Goal: Transaction & Acquisition: Subscribe to service/newsletter

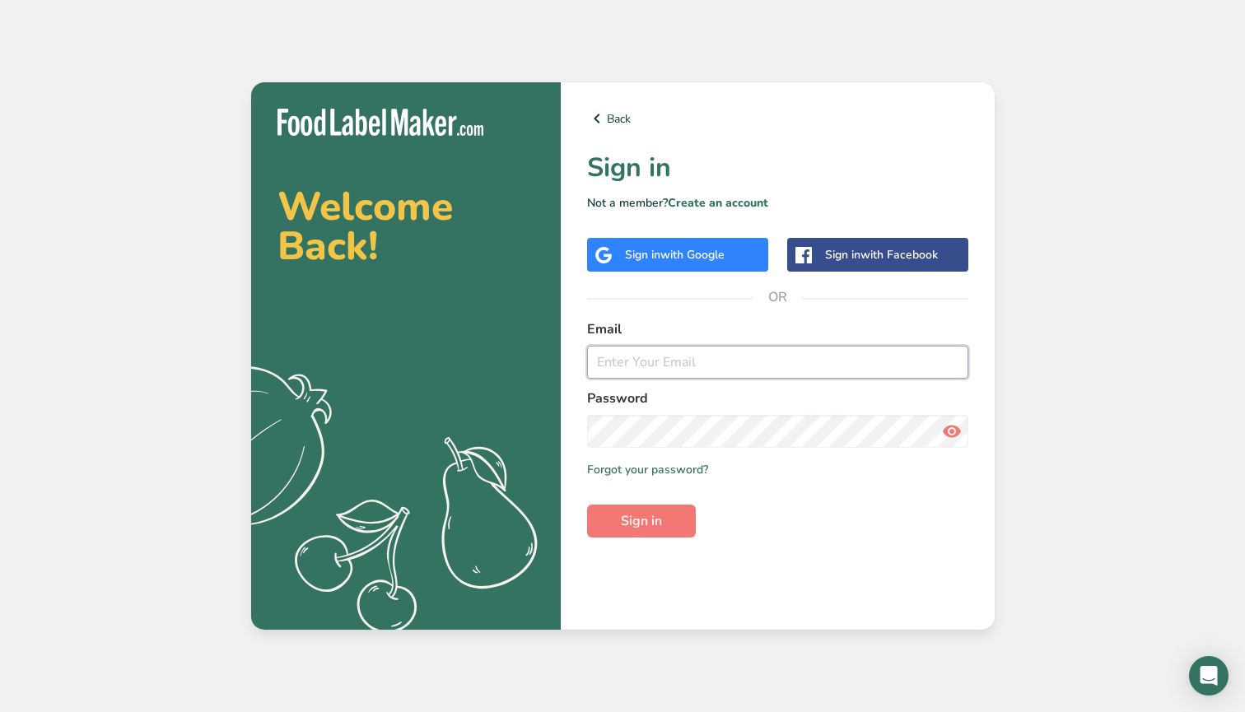
type input "[EMAIL_ADDRESS][DOMAIN_NAME]"
click at [640, 520] on button "Sign in" at bounding box center [641, 521] width 109 height 33
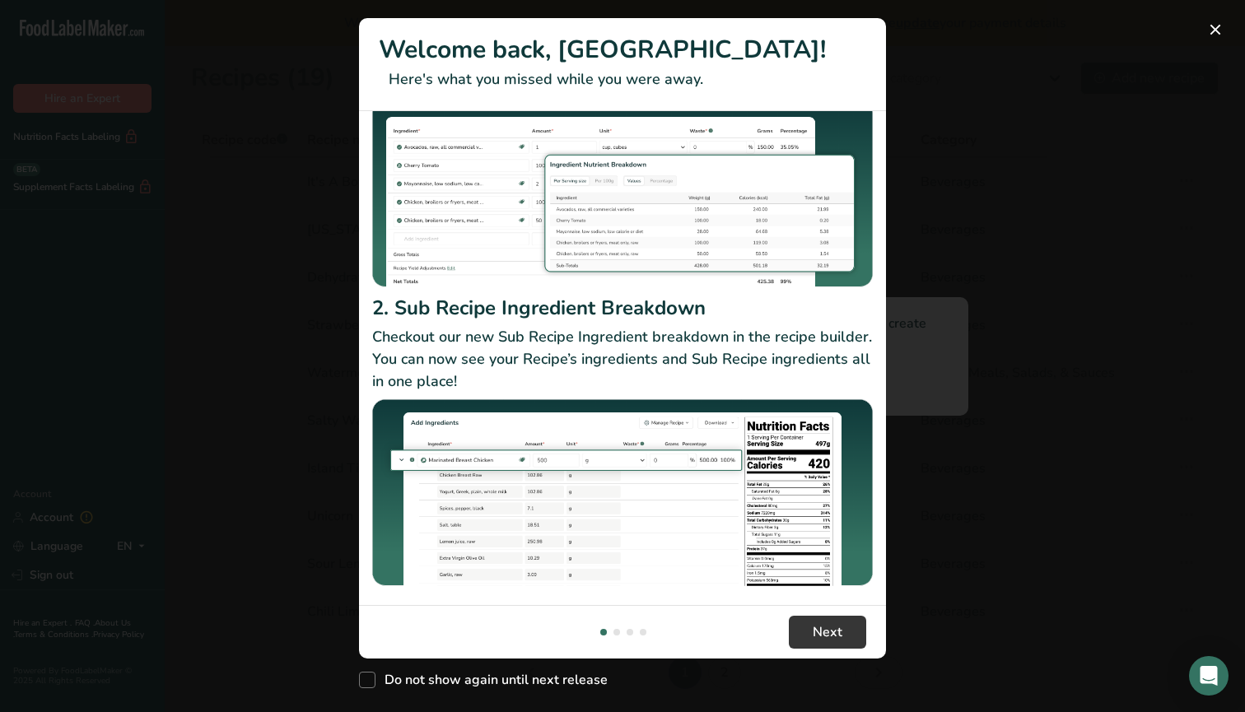
scroll to position [152, 0]
click at [823, 634] on span "Next" at bounding box center [828, 632] width 30 height 20
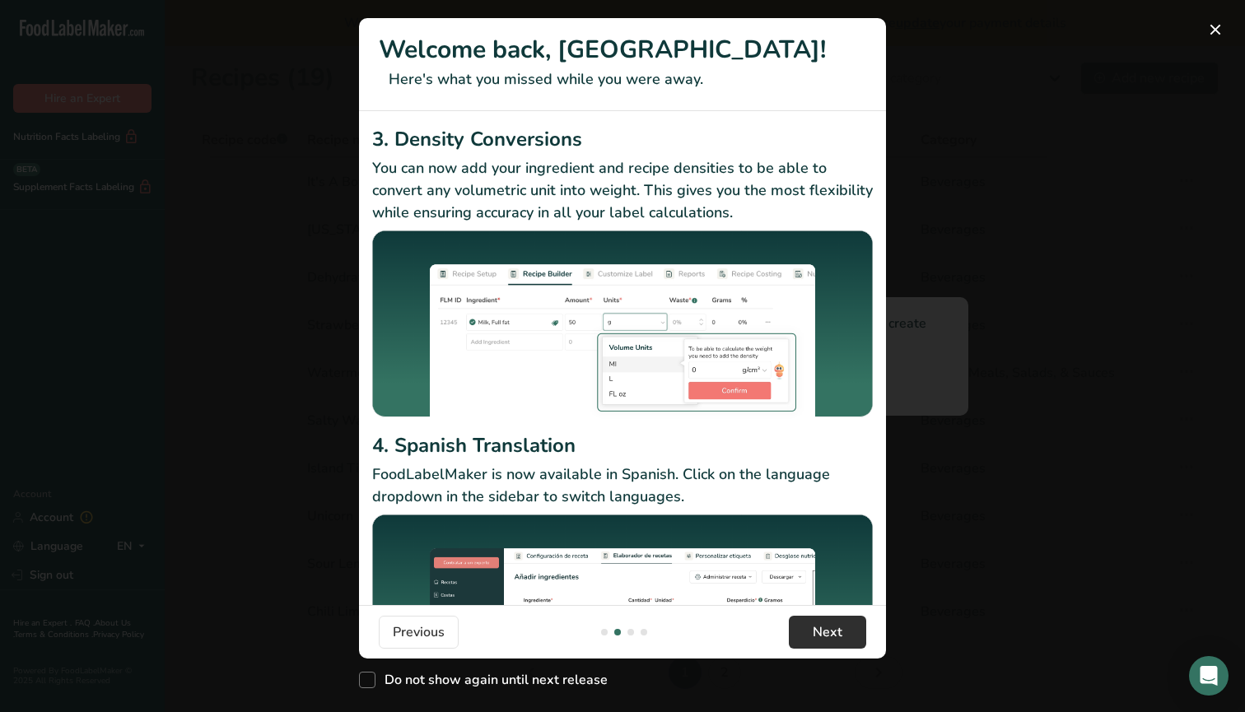
click at [846, 624] on button "Next" at bounding box center [827, 632] width 77 height 33
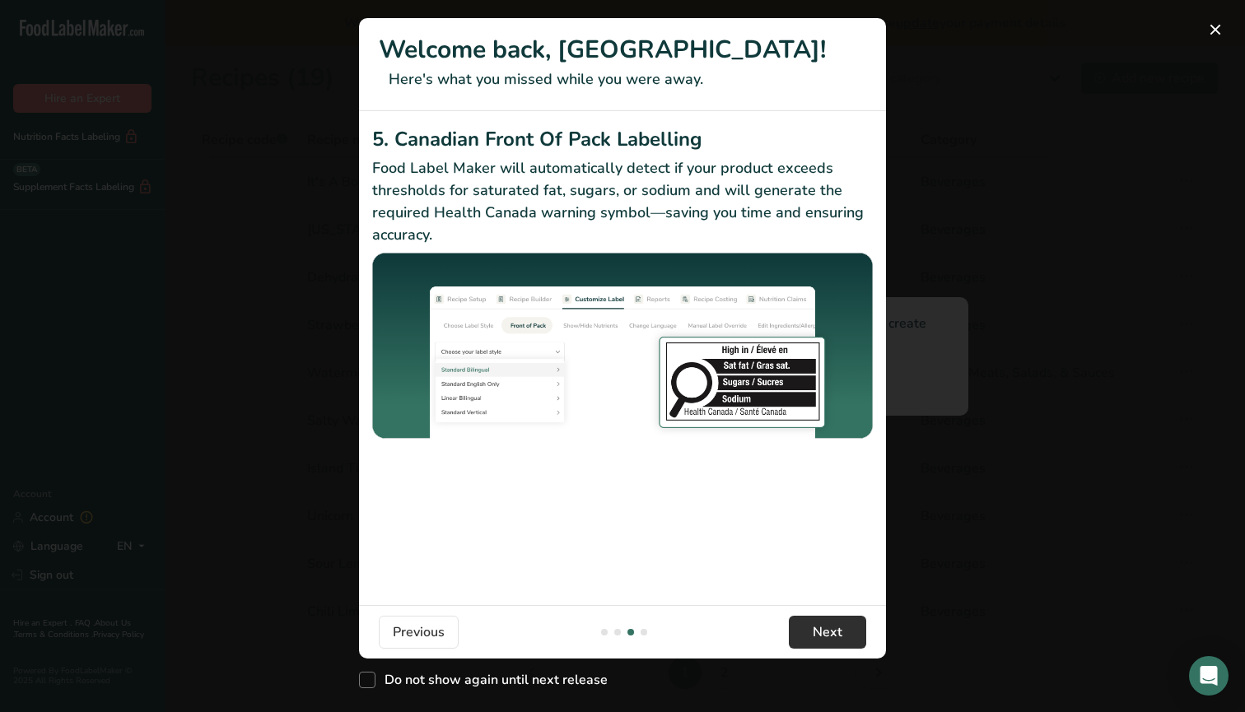
click at [831, 631] on span "Next" at bounding box center [828, 632] width 30 height 20
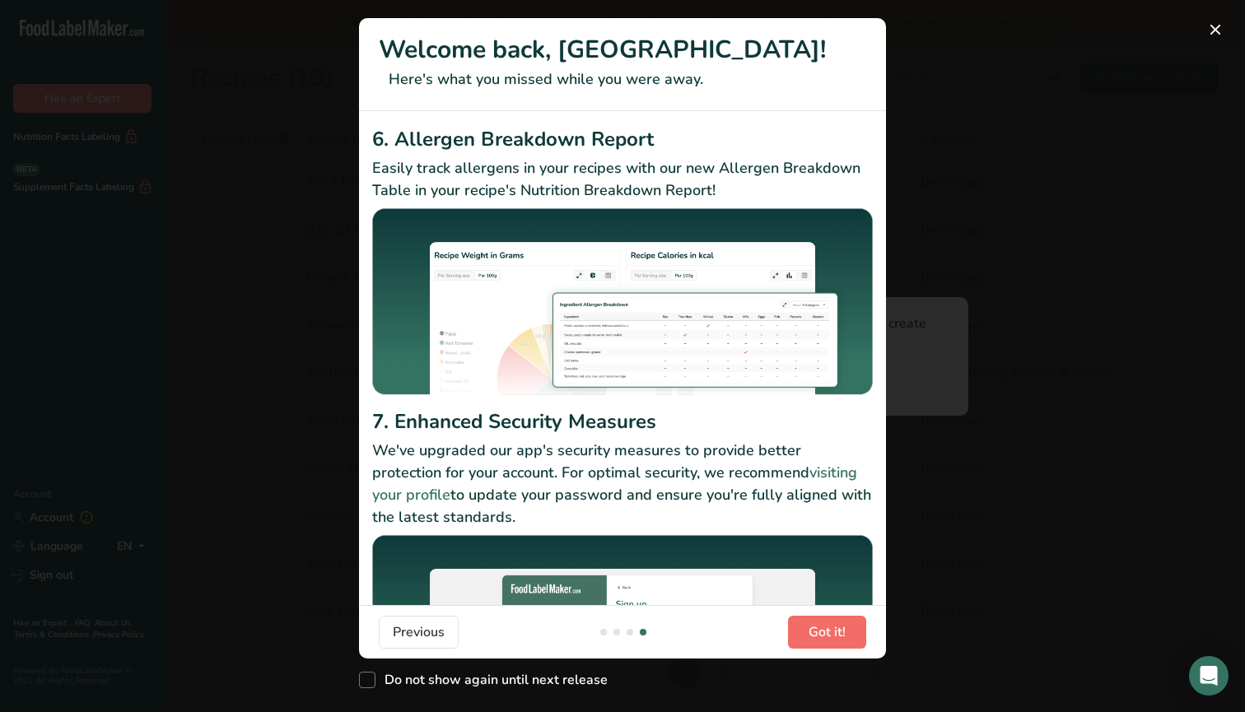
click at [831, 631] on span "Got it!" at bounding box center [826, 632] width 37 height 20
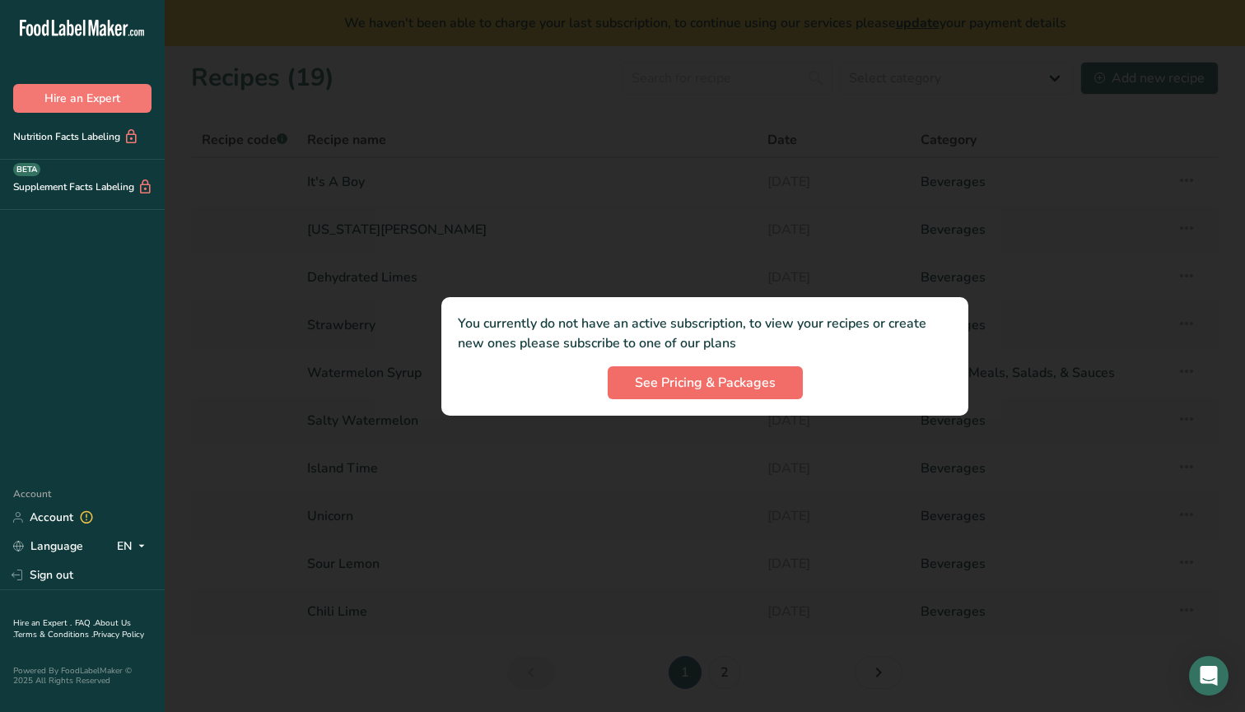
click at [659, 382] on span "See Pricing & Packages" at bounding box center [705, 383] width 141 height 20
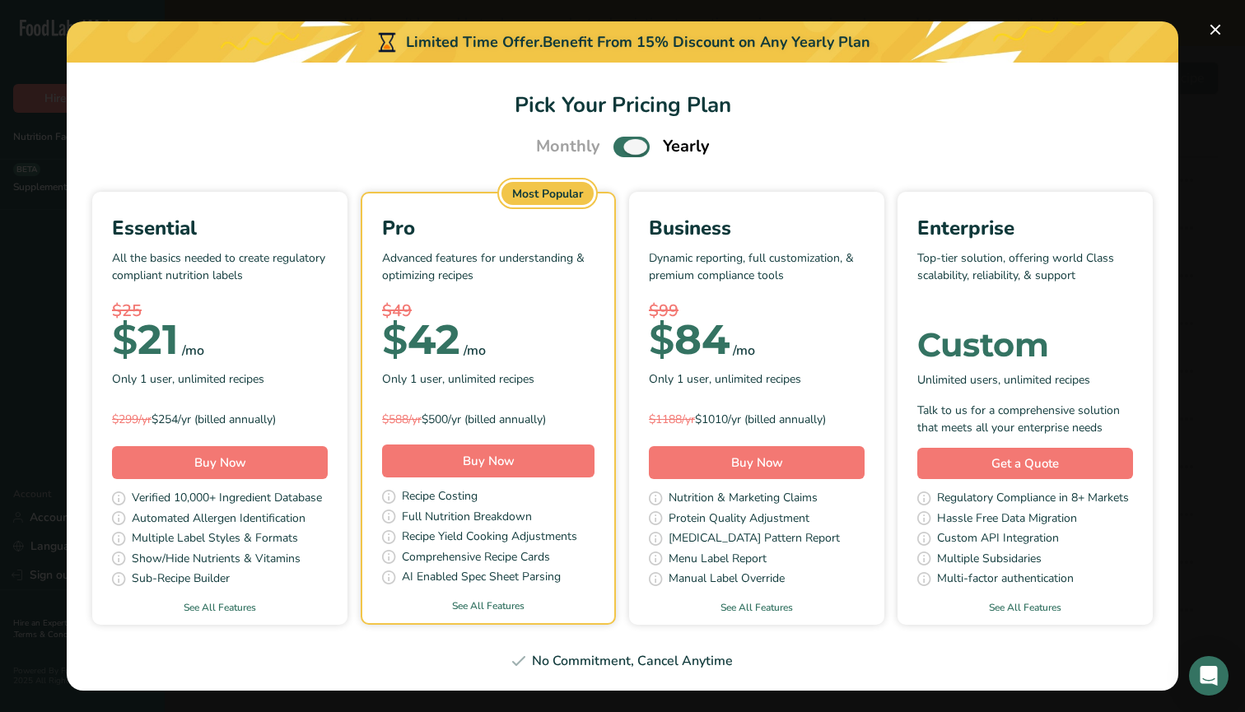
click at [630, 149] on span "Pick Your Pricing Plan Modal" at bounding box center [631, 147] width 36 height 21
click at [624, 149] on input "Pick Your Pricing Plan Modal" at bounding box center [618, 147] width 11 height 11
checkbox input "false"
